Goal: Task Accomplishment & Management: Use online tool/utility

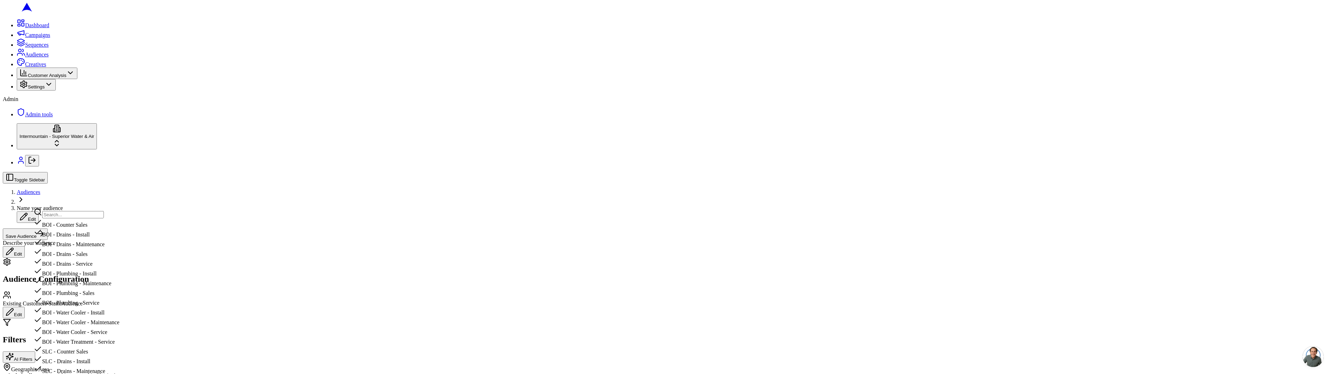
scroll to position [161, 0]
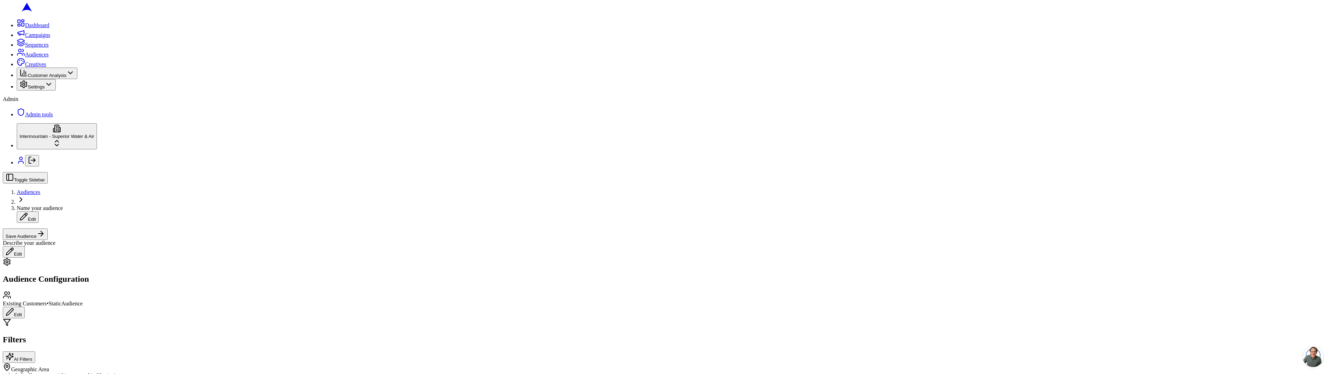
click at [439, 240] on div "Describe your audience Edit" at bounding box center [666, 249] width 1327 height 18
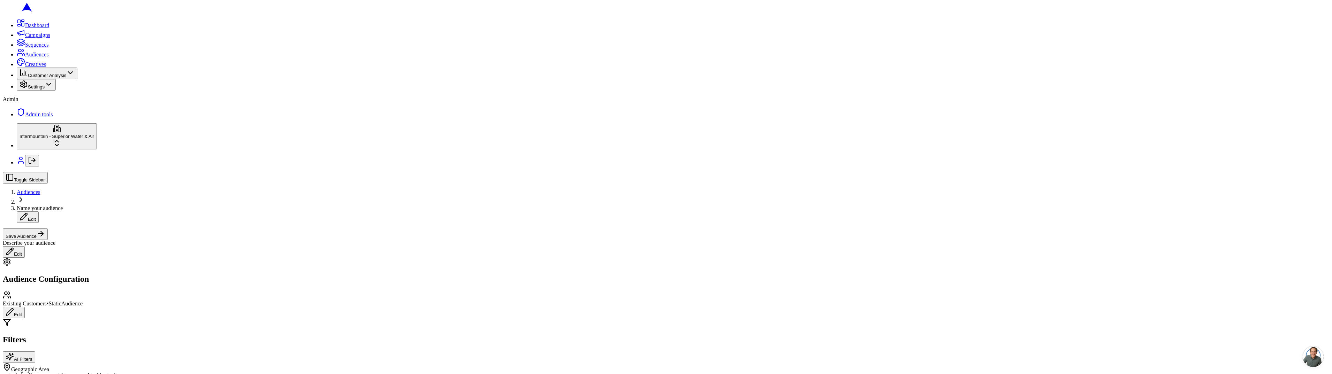
scroll to position [83, 0]
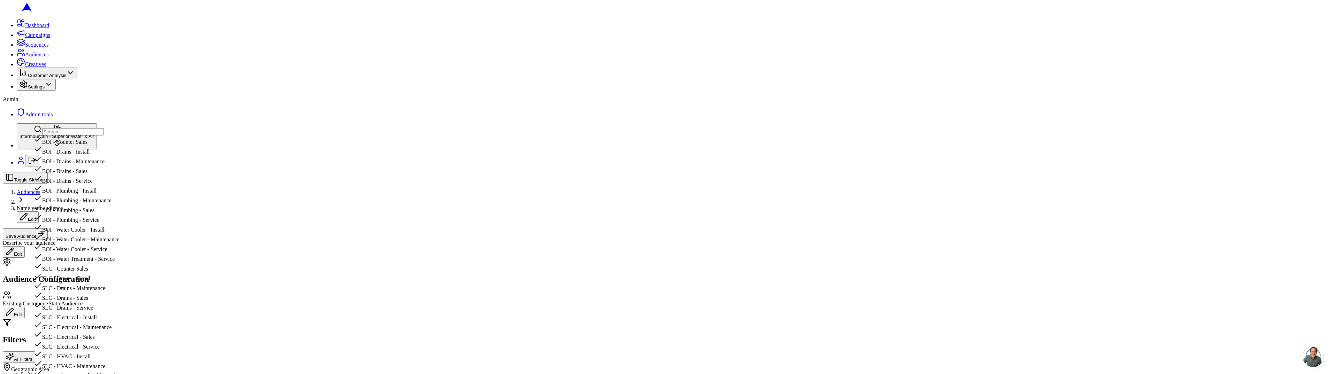
click at [121, 194] on div "BOI - Plumbing - Install" at bounding box center [77, 189] width 87 height 10
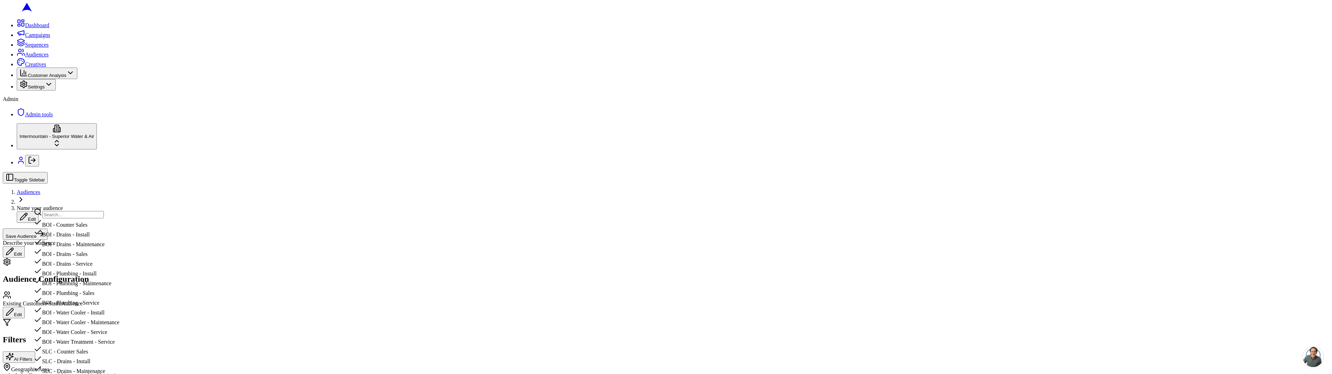
click at [109, 247] on div "BOI - Drains - Maintenance" at bounding box center [77, 243] width 87 height 10
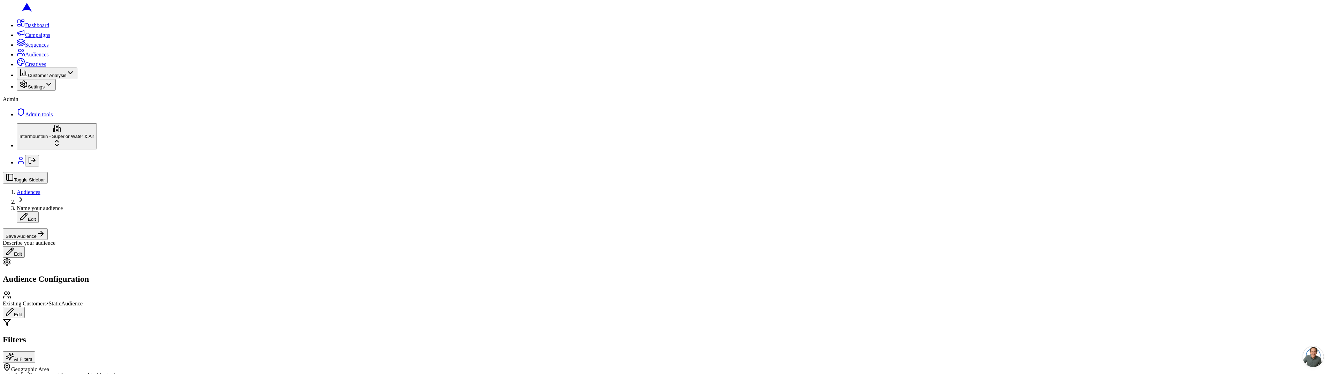
click at [459, 172] on div "Toggle Sidebar Audiences Name your audience Edit Save Audience Describe your au…" at bounding box center [666, 215] width 1327 height 86
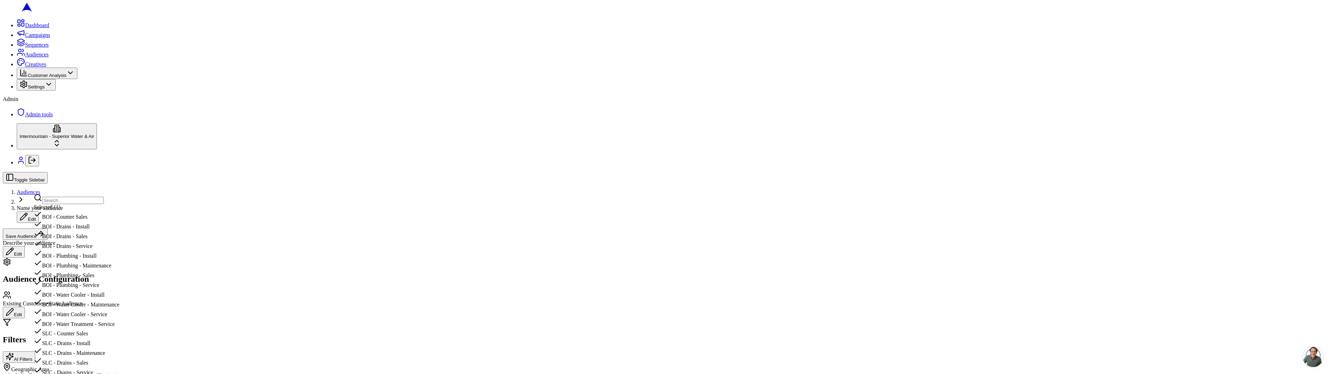
click at [120, 273] on div "BOI - Plumbing - Install" at bounding box center [77, 272] width 87 height 10
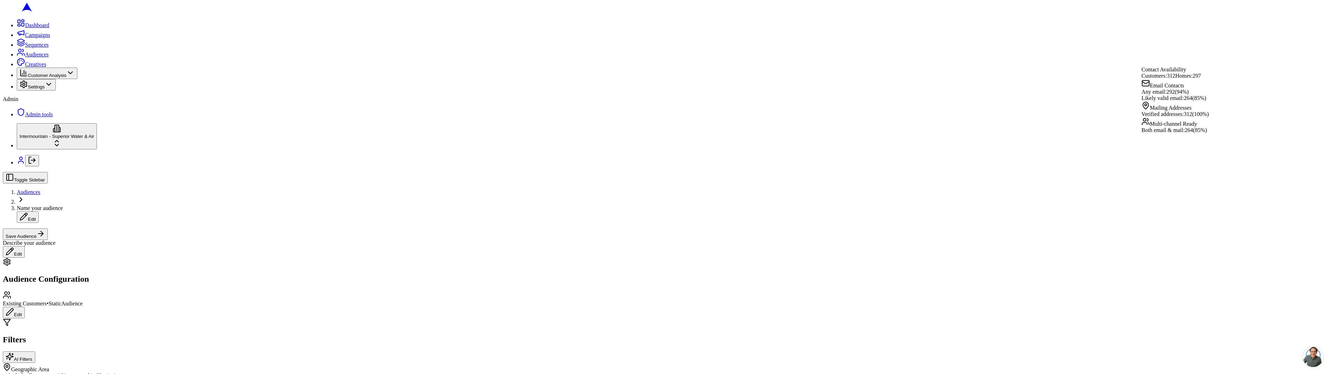
click at [39, 373] on div "Include all customers (skip geographic filtering)" at bounding box center [666, 376] width 1327 height 6
click at [8, 374] on button "Include all customers (skip geographic filtering)" at bounding box center [6, 378] width 6 height 2
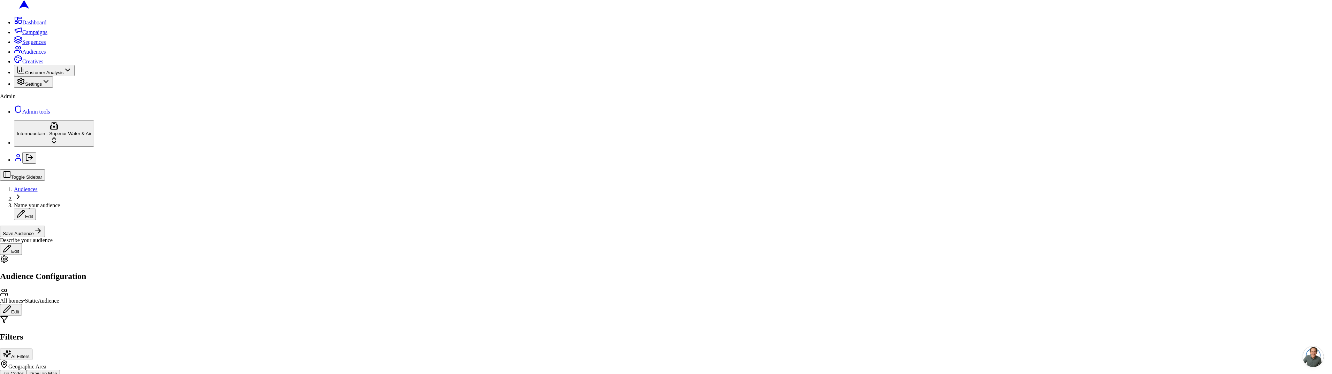
click at [98, 373] on label "Include all customers (skip geographic filtering)" at bounding box center [62, 376] width 108 height 6
click at [8, 374] on button "Include all customers (skip geographic filtering)" at bounding box center [6, 378] width 6 height 2
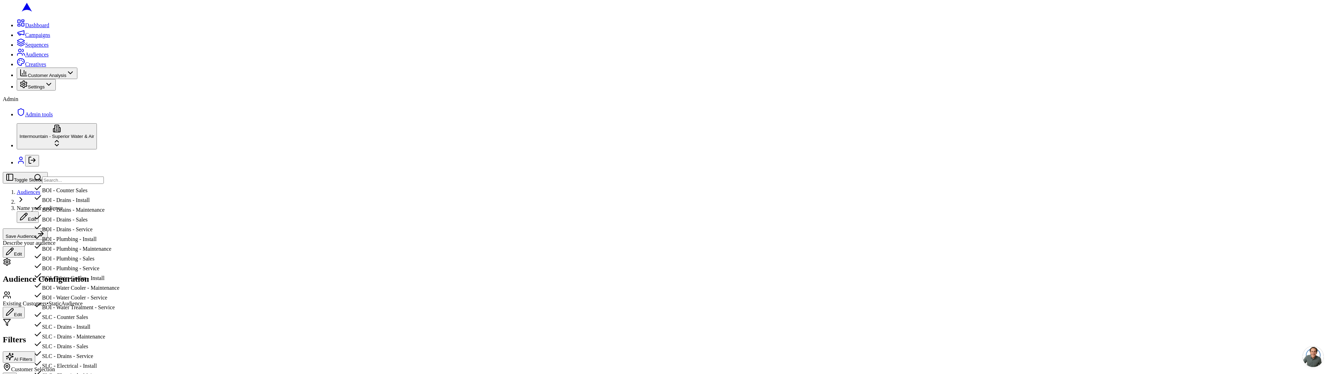
click at [106, 252] on div "BOI - Plumbing - Maintenance" at bounding box center [77, 248] width 87 height 10
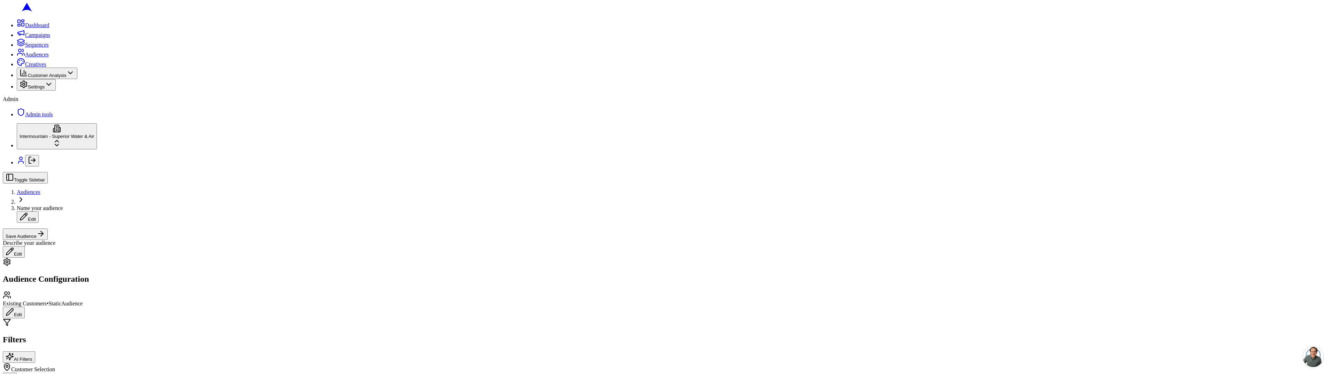
click at [92, 374] on label "Include all customers (skip geographic filtering)" at bounding box center [71, 380] width 108 height 6
click at [17, 373] on button "Include all customers (skip geographic filtering)" at bounding box center [10, 379] width 14 height 12
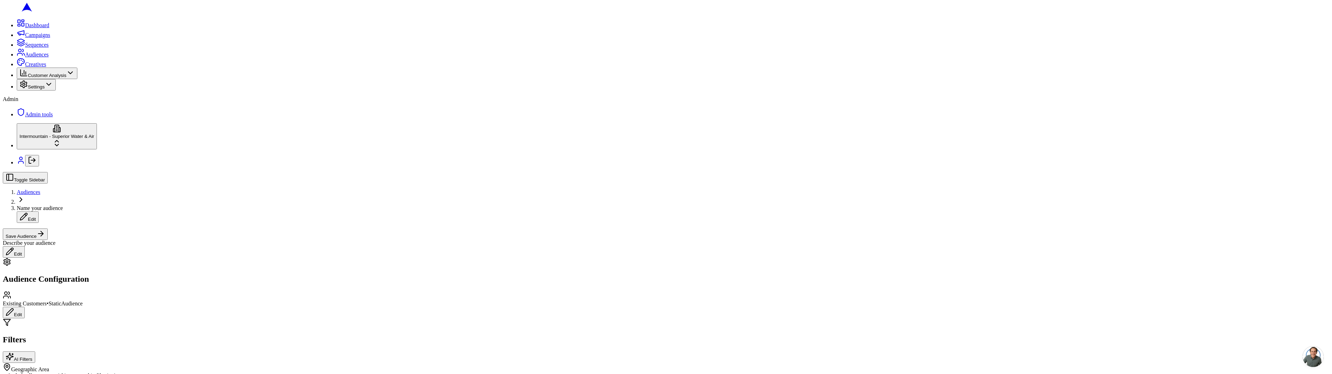
type input "83646"
